Goal: Communication & Community: Participate in discussion

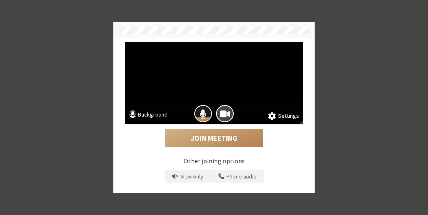
click at [201, 107] on button "Mic is on" at bounding box center [203, 114] width 18 height 18
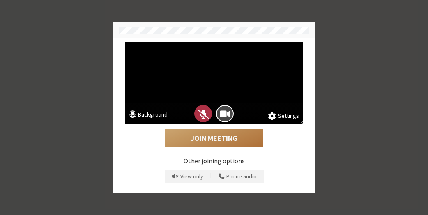
click at [214, 142] on button "Join Meeting" at bounding box center [214, 138] width 99 height 19
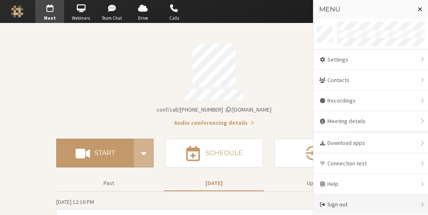
click at [338, 203] on div "Sign out" at bounding box center [370, 205] width 115 height 20
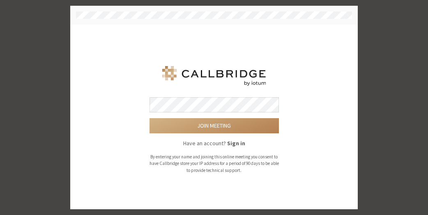
click at [150, 118] on button "Join meeting" at bounding box center [214, 125] width 129 height 15
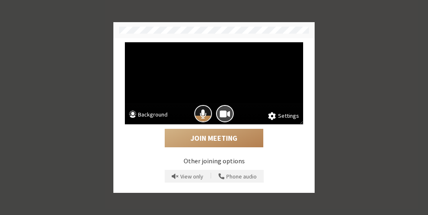
click at [201, 105] on div at bounding box center [203, 114] width 22 height 22
click at [205, 110] on span "Mic is on" at bounding box center [203, 113] width 7 height 11
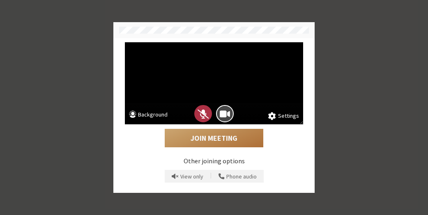
click at [214, 135] on button "Join Meeting" at bounding box center [214, 138] width 99 height 19
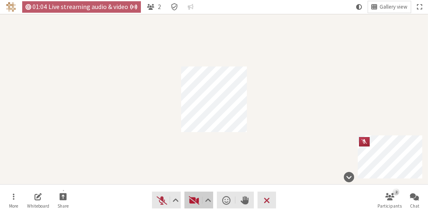
click at [190, 202] on span "Start video (Alt+V)" at bounding box center [195, 201] width 12 height 12
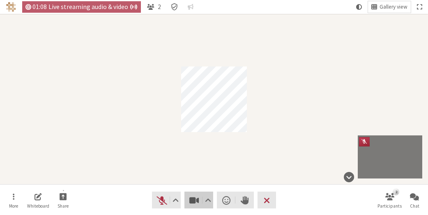
click at [190, 202] on span "Stop video (Alt+V)" at bounding box center [195, 201] width 12 height 12
